Goal: Check status: Check status

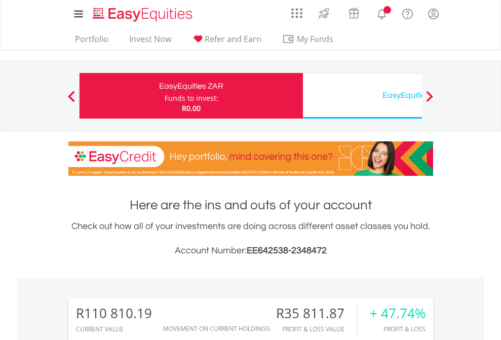
scroll to position [97, 159]
click at [165, 96] on div "Funds to invest:" at bounding box center [192, 98] width 54 height 10
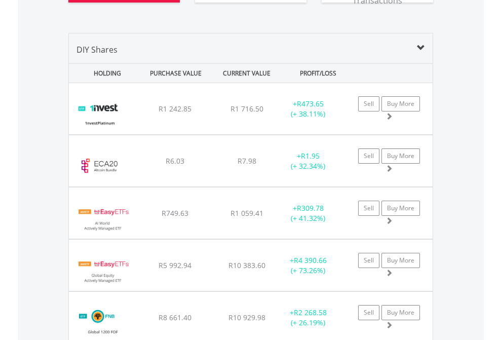
scroll to position [1188, 0]
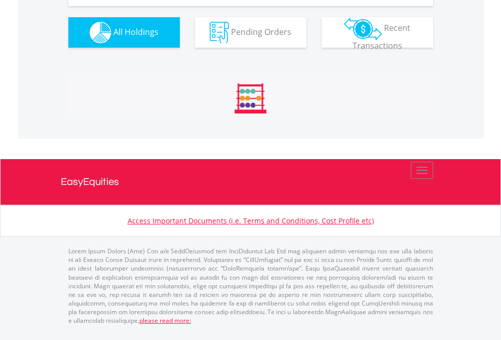
scroll to position [1147, 0]
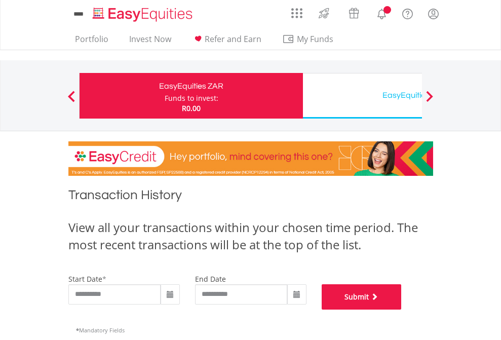
click at [402, 310] on button "Submit" at bounding box center [362, 296] width 80 height 25
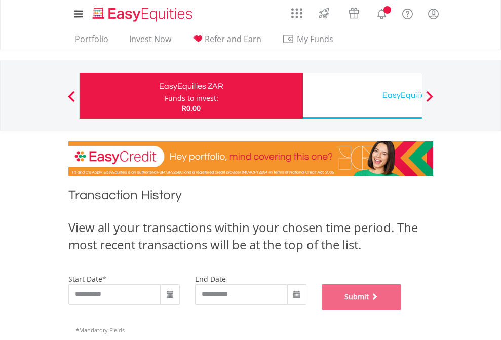
scroll to position [411, 0]
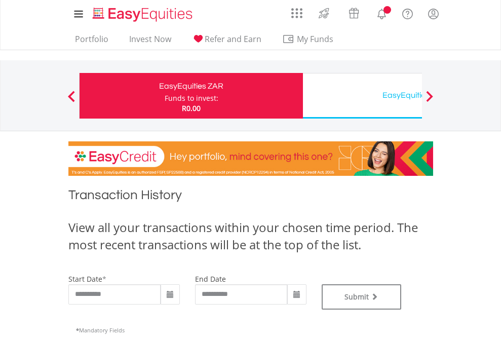
click at [362, 96] on div "EasyEquities USD" at bounding box center [414, 95] width 211 height 14
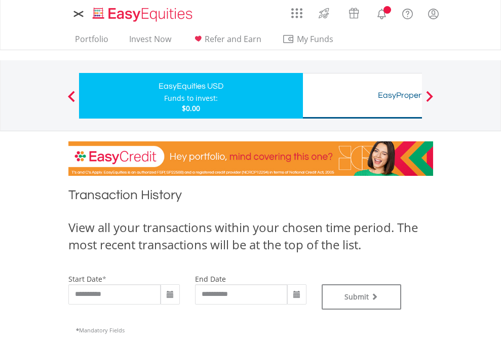
type input "**********"
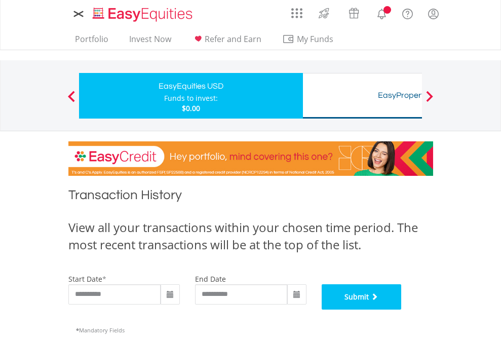
click at [402, 310] on button "Submit" at bounding box center [362, 296] width 80 height 25
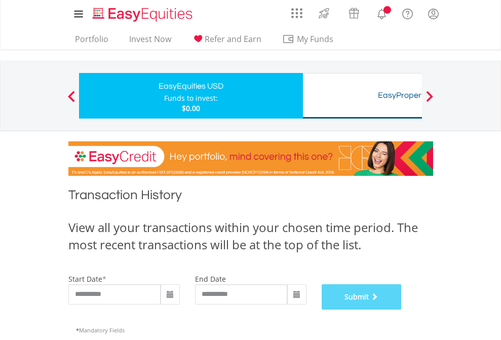
scroll to position [411, 0]
